Goal: Transaction & Acquisition: Book appointment/travel/reservation

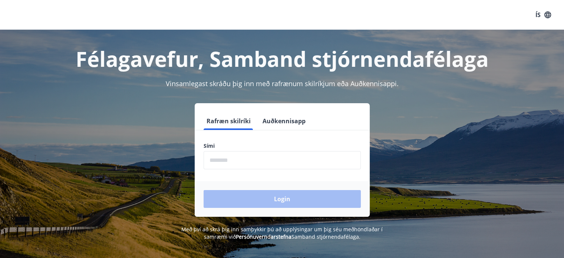
click at [236, 145] on label "Sími" at bounding box center [281, 145] width 157 height 7
click at [229, 164] on input "phone" at bounding box center [281, 160] width 157 height 18
click at [233, 159] on input "phone" at bounding box center [281, 160] width 157 height 18
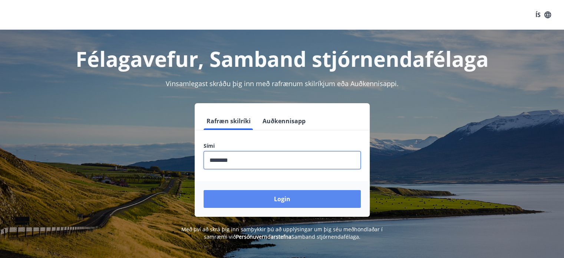
type input "********"
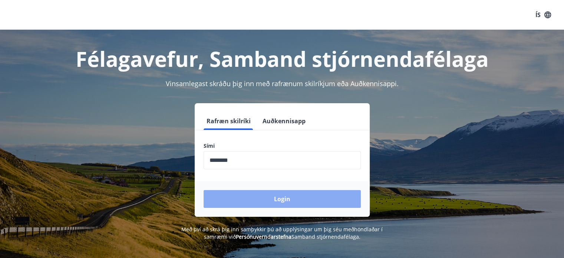
click at [273, 199] on button "Login" at bounding box center [281, 199] width 157 height 18
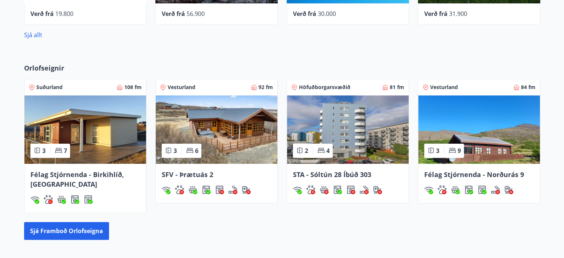
scroll to position [453, 0]
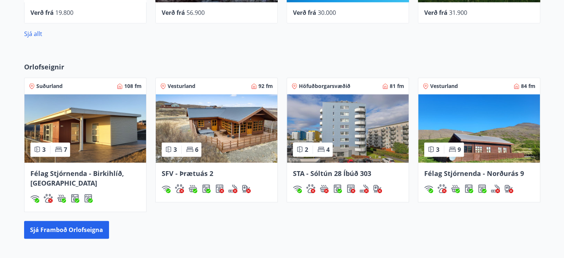
click at [377, 135] on img at bounding box center [348, 128] width 122 height 68
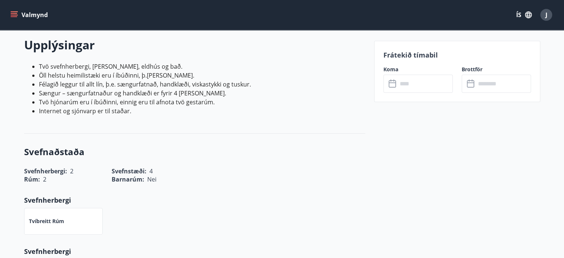
scroll to position [232, 0]
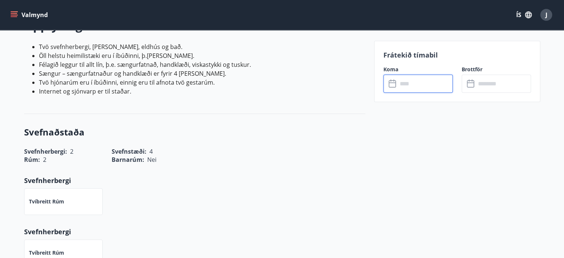
click at [408, 77] on input "text" at bounding box center [424, 83] width 55 height 18
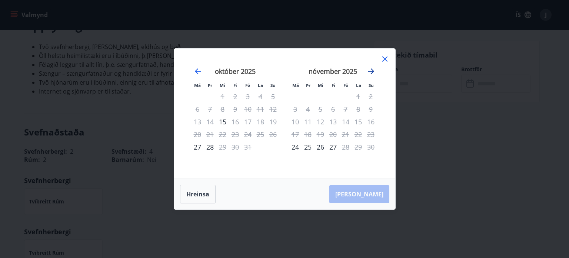
click at [371, 72] on icon "Move forward to switch to the next month." at bounding box center [371, 71] width 6 height 6
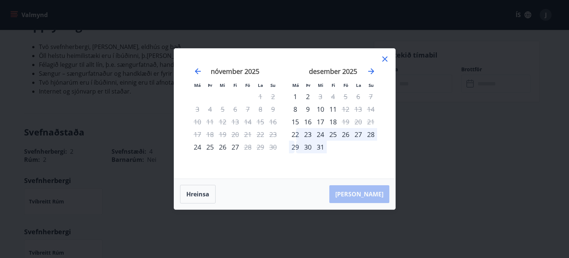
click at [324, 136] on div "24" at bounding box center [320, 134] width 13 height 13
click at [371, 134] on div "28" at bounding box center [371, 134] width 13 height 13
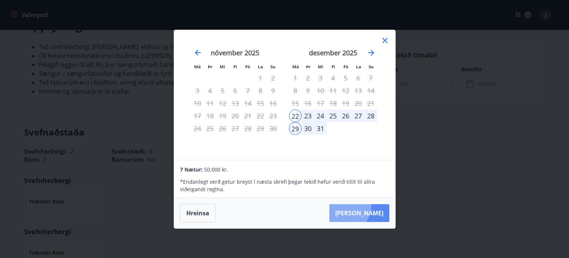
click at [368, 206] on button "Taka Frá" at bounding box center [359, 213] width 60 height 18
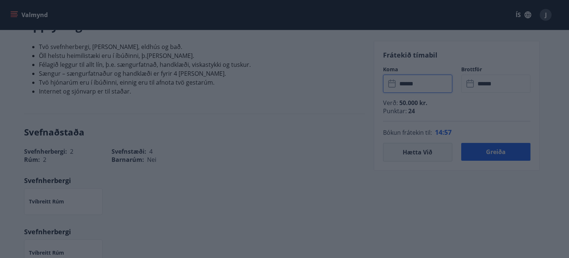
type input "******"
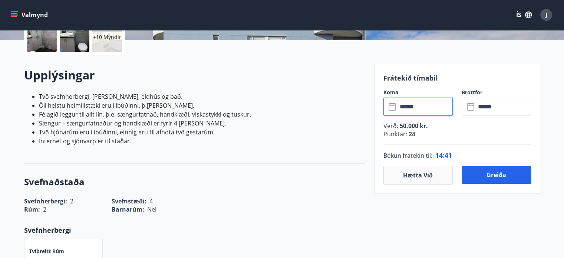
scroll to position [163, 0]
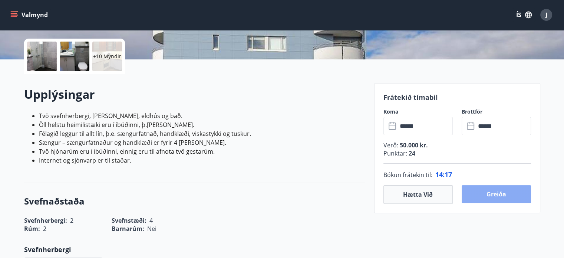
click at [515, 194] on button "Greiða" at bounding box center [495, 194] width 69 height 18
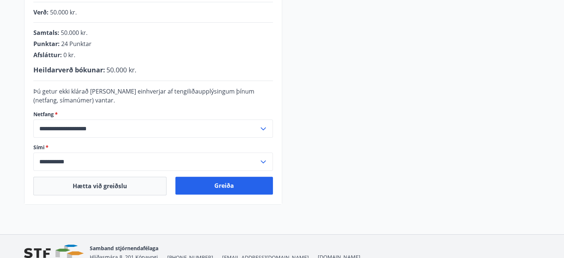
scroll to position [217, 0]
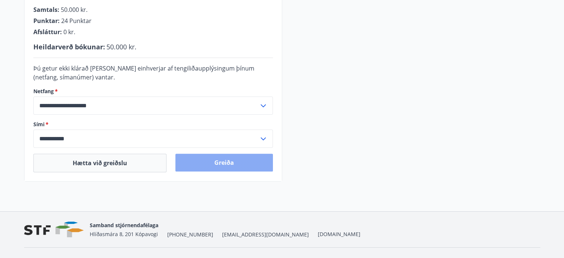
click at [246, 168] on button "Greiða" at bounding box center [223, 162] width 97 height 18
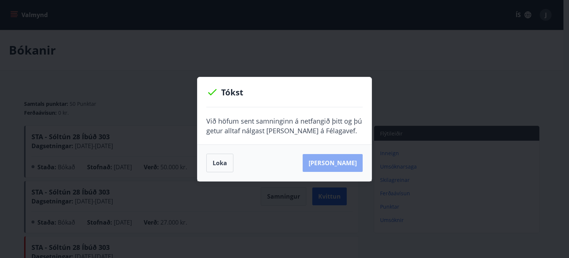
click at [347, 159] on button "Sjá samning" at bounding box center [333, 163] width 60 height 18
click at [348, 165] on button "Sjá samning" at bounding box center [333, 163] width 60 height 18
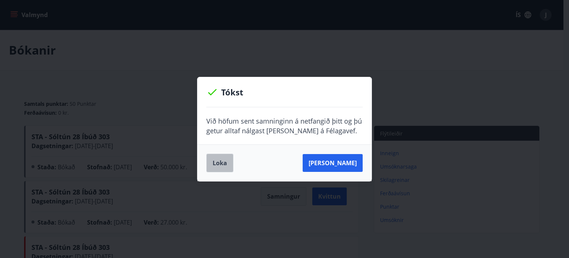
click at [218, 165] on button "Loka" at bounding box center [219, 162] width 27 height 19
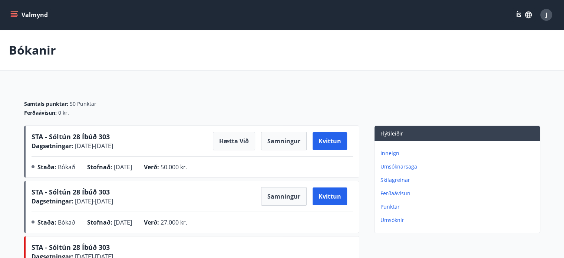
click at [394, 206] on p "Punktar" at bounding box center [458, 206] width 156 height 7
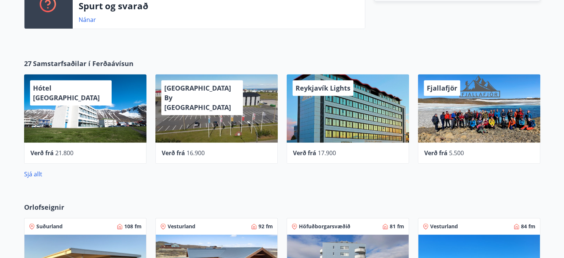
scroll to position [346, 0]
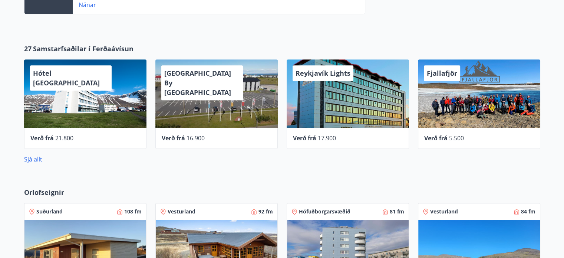
click at [355, 84] on div "Reykjavík Lights" at bounding box center [347, 93] width 122 height 68
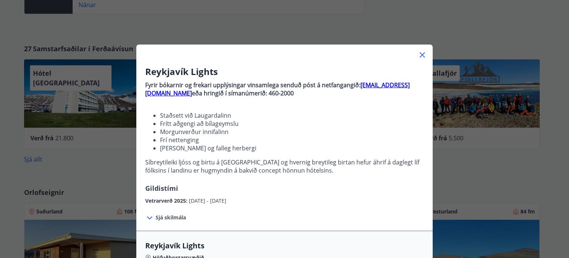
click at [147, 218] on icon at bounding box center [149, 217] width 5 height 3
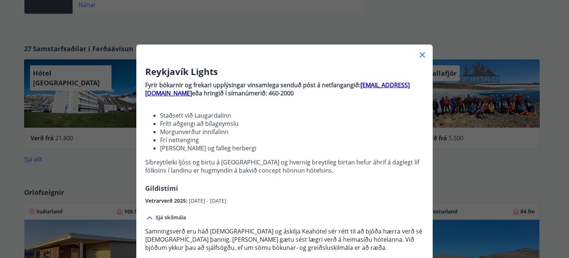
click at [419, 57] on icon at bounding box center [422, 54] width 9 height 9
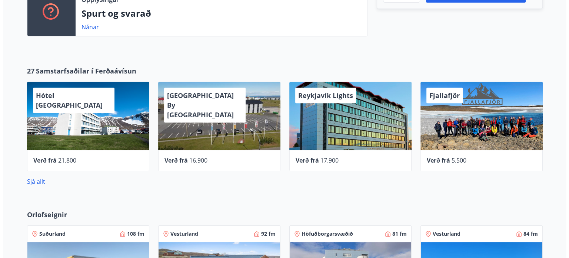
scroll to position [314, 0]
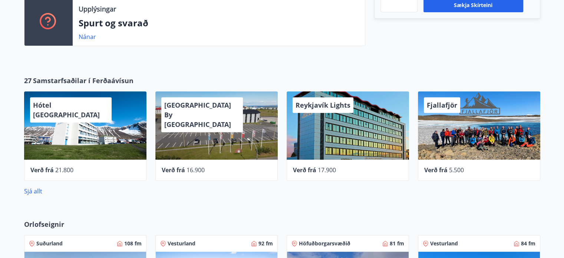
click at [195, 135] on div "Konvin Hotel By Keflavik Airport" at bounding box center [216, 125] width 122 height 68
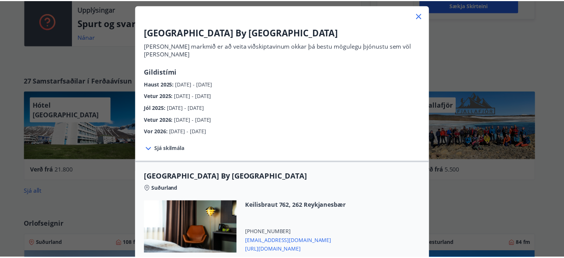
scroll to position [0, 0]
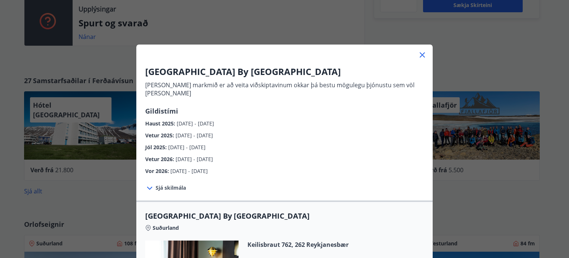
click at [420, 56] on icon at bounding box center [422, 54] width 5 height 5
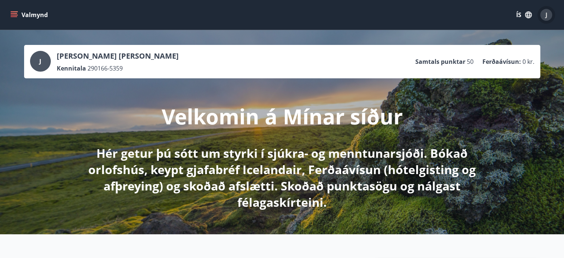
click at [544, 15] on div "J" at bounding box center [546, 15] width 12 height 12
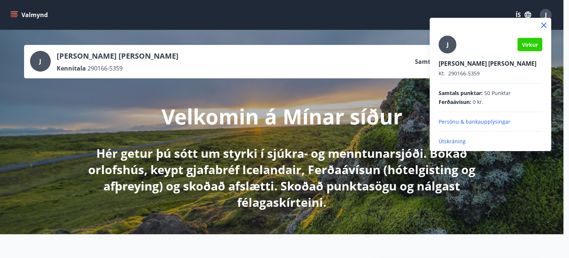
click at [454, 140] on p "Útskráning" at bounding box center [491, 140] width 104 height 7
